Goal: Information Seeking & Learning: Learn about a topic

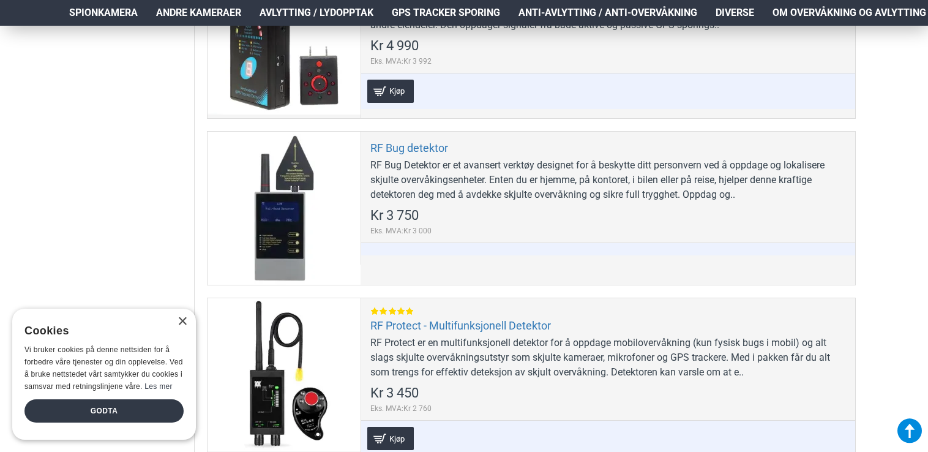
scroll to position [857, 0]
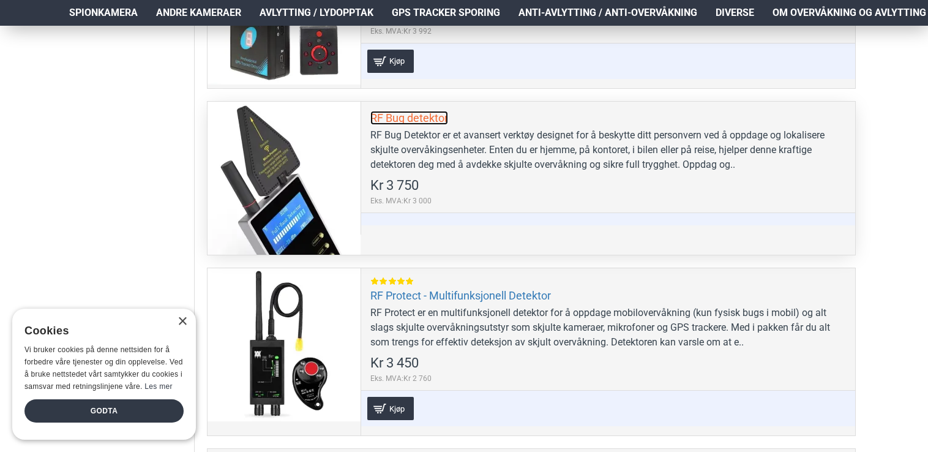
click at [394, 116] on link "RF Bug detektor" at bounding box center [409, 118] width 78 height 14
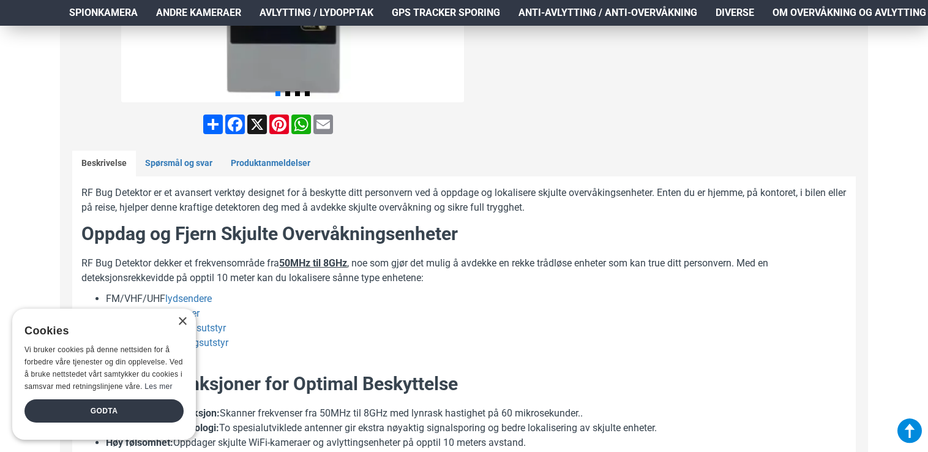
scroll to position [490, 0]
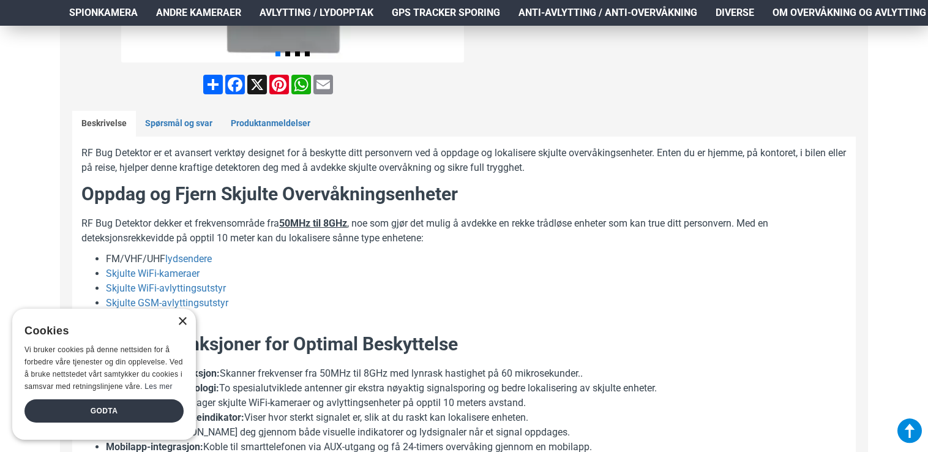
click at [180, 324] on div "×" at bounding box center [182, 321] width 9 height 9
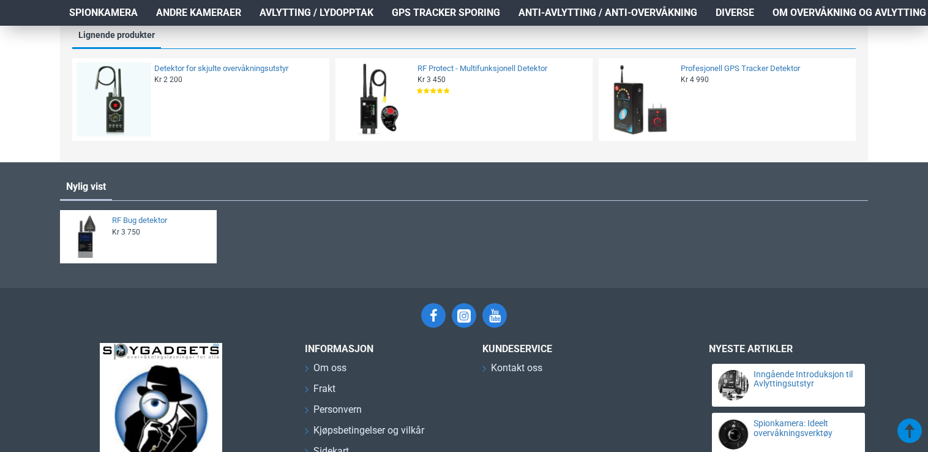
scroll to position [1286, 0]
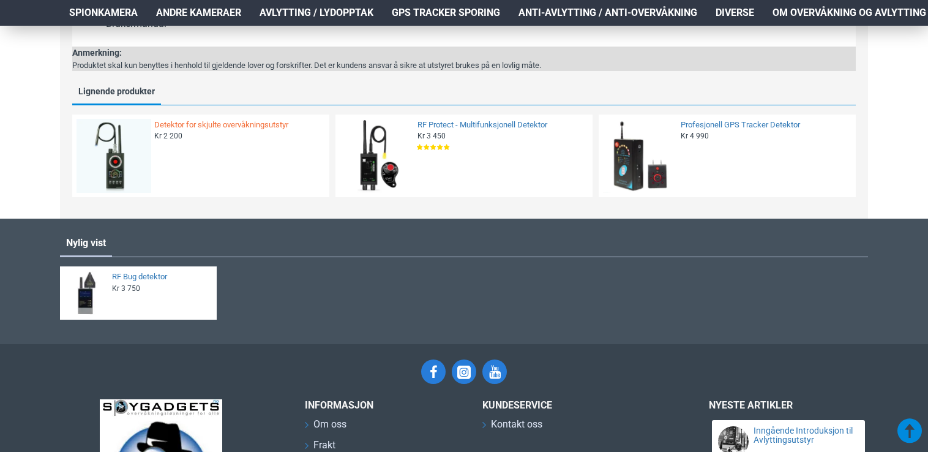
click at [191, 125] on link "Detektor for skjulte overvåkningsutstyr" at bounding box center [238, 125] width 168 height 10
